Goal: Transaction & Acquisition: Purchase product/service

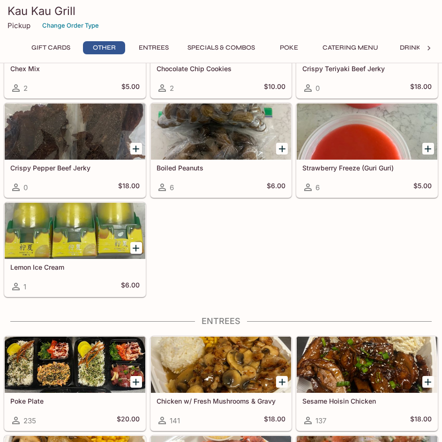
scroll to position [328, 0]
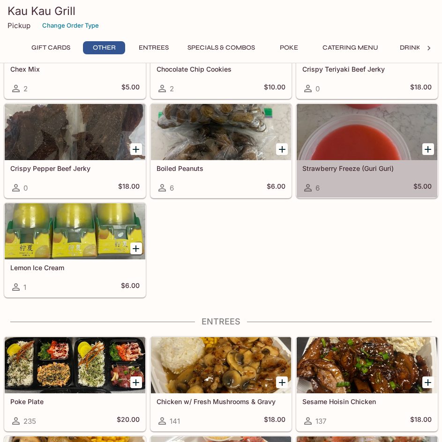
click at [391, 123] on div at bounding box center [367, 132] width 141 height 56
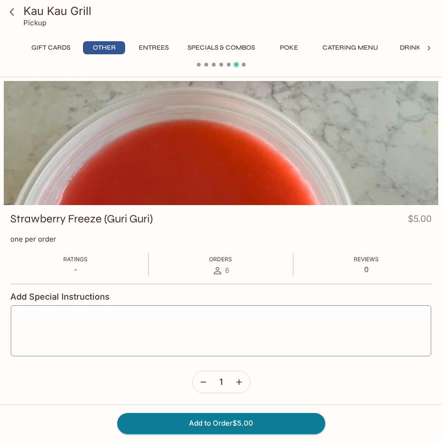
click at [131, 162] on div at bounding box center [221, 143] width 434 height 124
click at [9, 14] on icon at bounding box center [12, 12] width 16 height 16
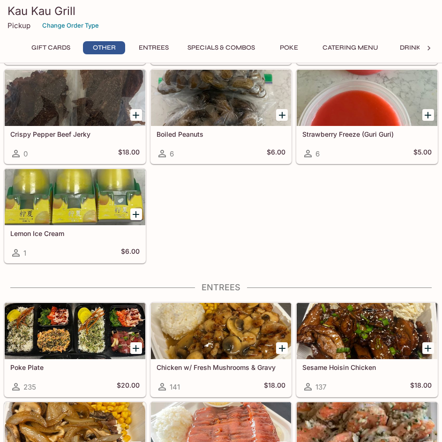
scroll to position [469, 0]
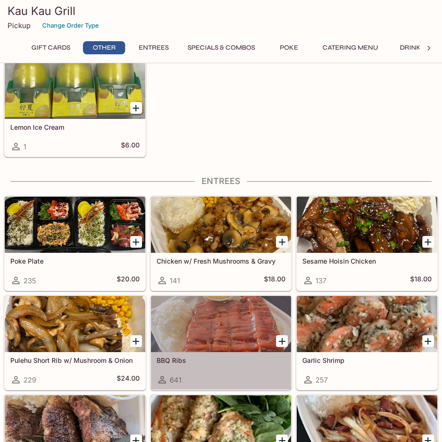
click at [244, 311] on div at bounding box center [221, 324] width 141 height 56
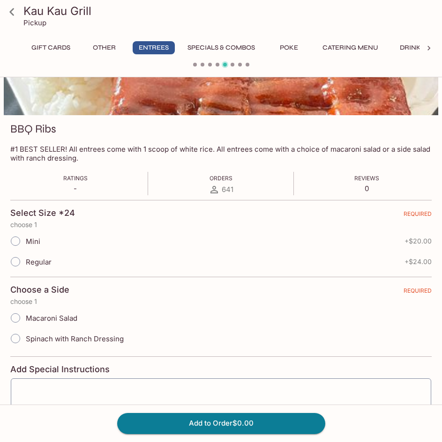
scroll to position [94, 0]
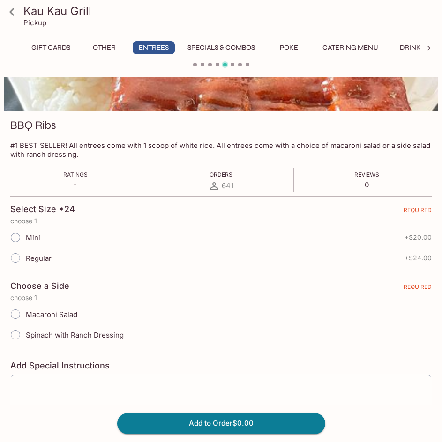
click at [248, 260] on div "Regular + $24.00" at bounding box center [220, 258] width 421 height 21
click at [184, 261] on div "Regular + $24.00" at bounding box center [220, 258] width 421 height 21
click at [41, 257] on span "Regular" at bounding box center [39, 258] width 26 height 9
click at [25, 257] on input "Regular" at bounding box center [16, 258] width 20 height 20
radio input "true"
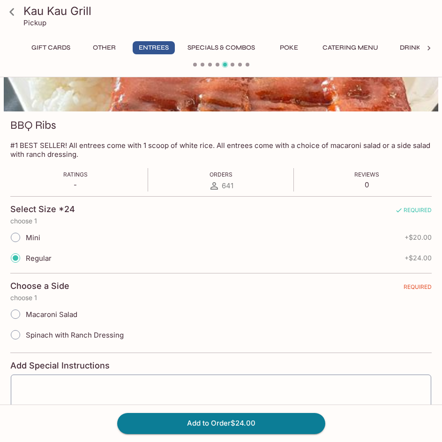
click at [30, 314] on span "Macaroni Salad" at bounding box center [52, 314] width 52 height 9
click at [25, 314] on input "Macaroni Salad" at bounding box center [16, 315] width 20 height 20
radio input "true"
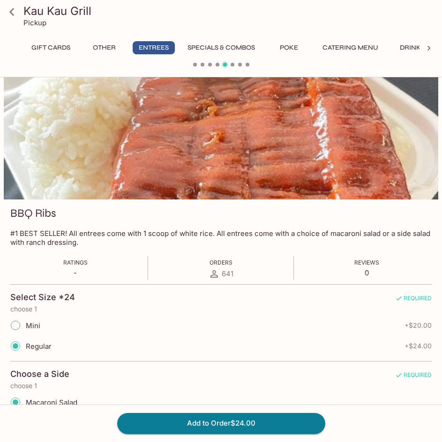
scroll to position [0, 0]
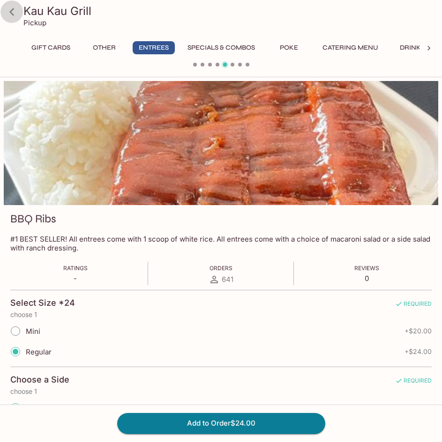
click at [12, 18] on icon at bounding box center [12, 12] width 16 height 16
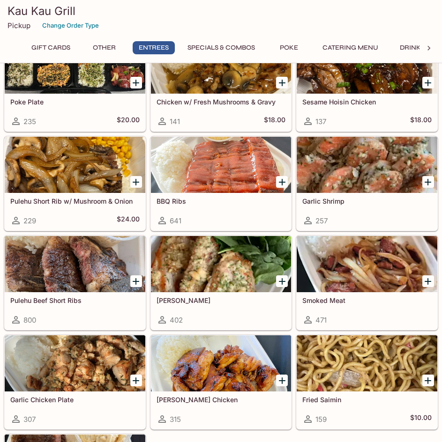
scroll to position [656, 0]
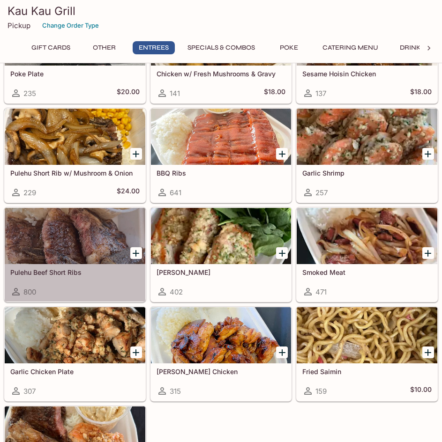
click at [64, 242] on div at bounding box center [75, 236] width 141 height 56
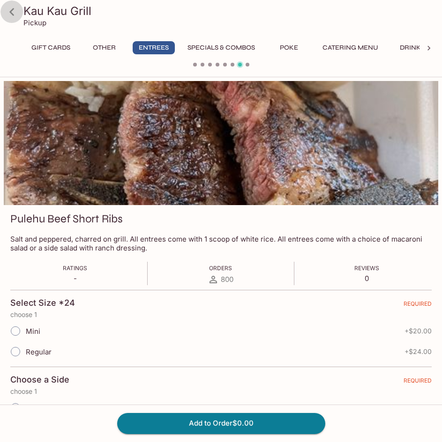
click at [4, 7] on icon at bounding box center [12, 12] width 16 height 16
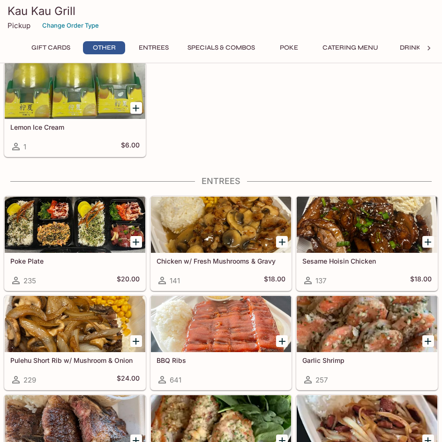
scroll to position [562, 0]
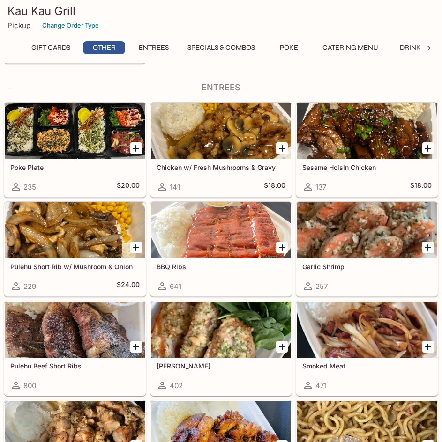
click at [236, 230] on div at bounding box center [221, 230] width 141 height 56
